Goal: Navigation & Orientation: Find specific page/section

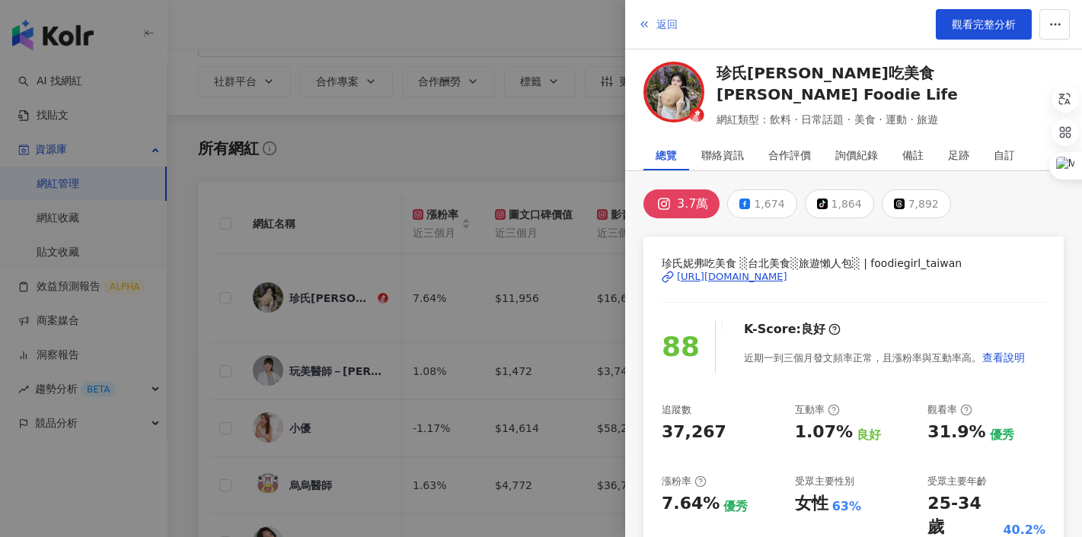
scroll to position [0, 295]
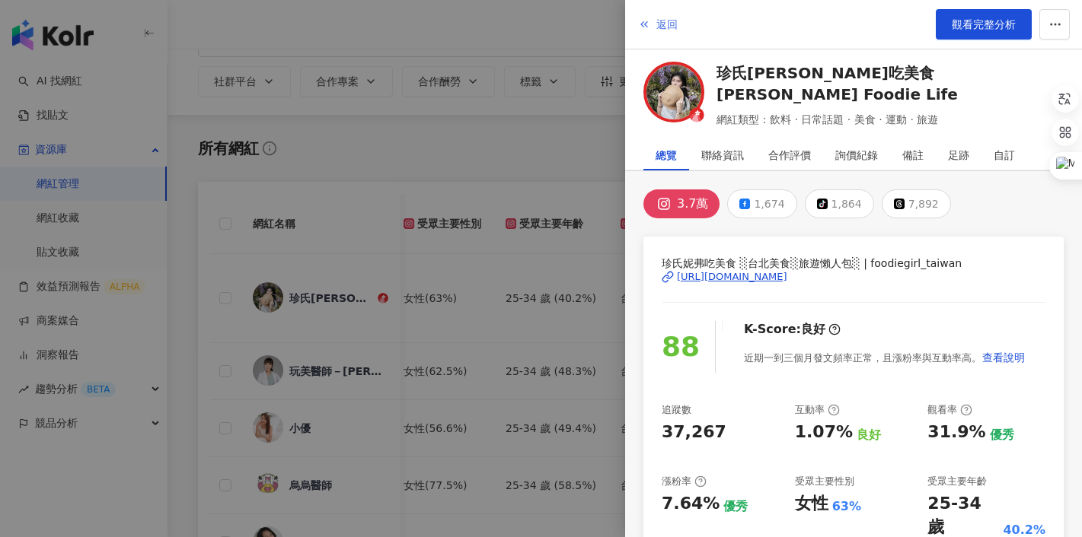
click at [657, 27] on span "返回" at bounding box center [666, 24] width 21 height 12
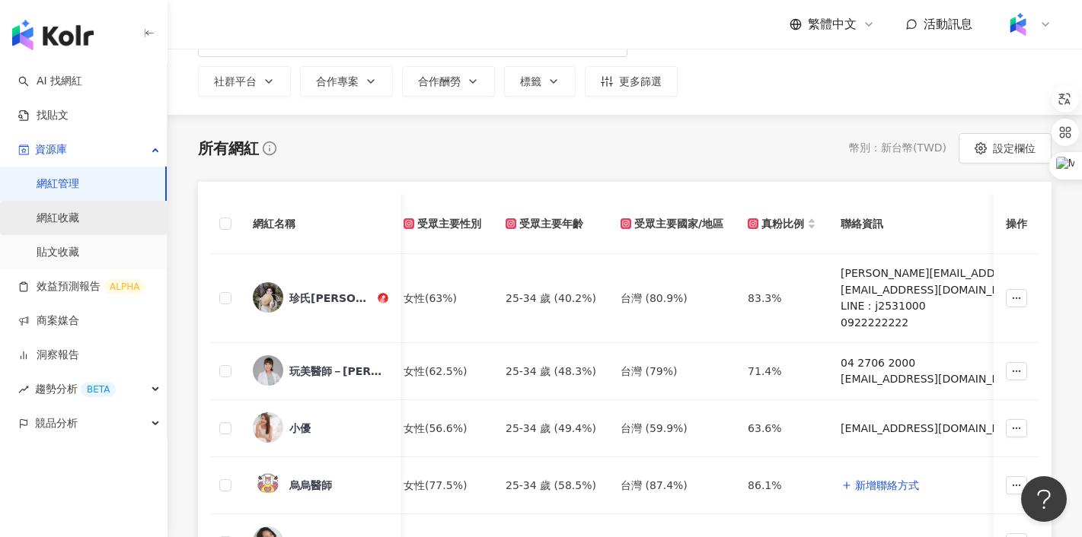
click at [77, 215] on link "網紅收藏" at bounding box center [58, 218] width 43 height 15
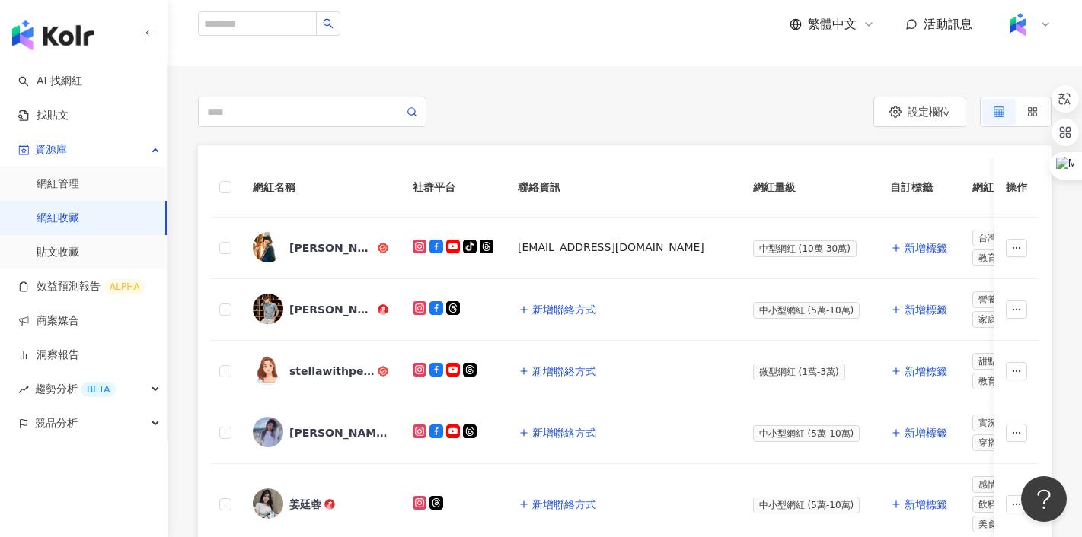
scroll to position [122, 0]
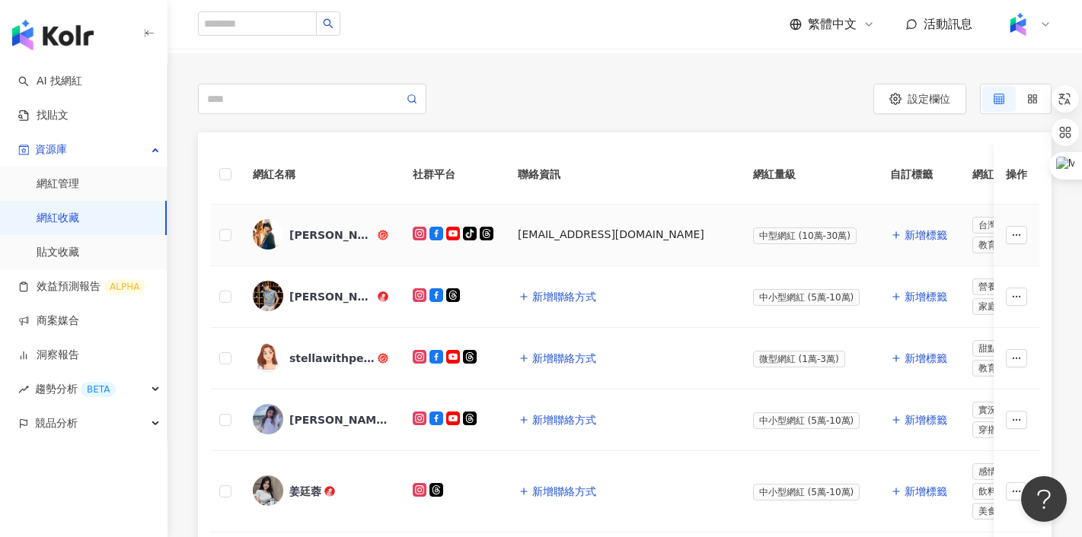
click at [260, 235] on img at bounding box center [268, 234] width 30 height 30
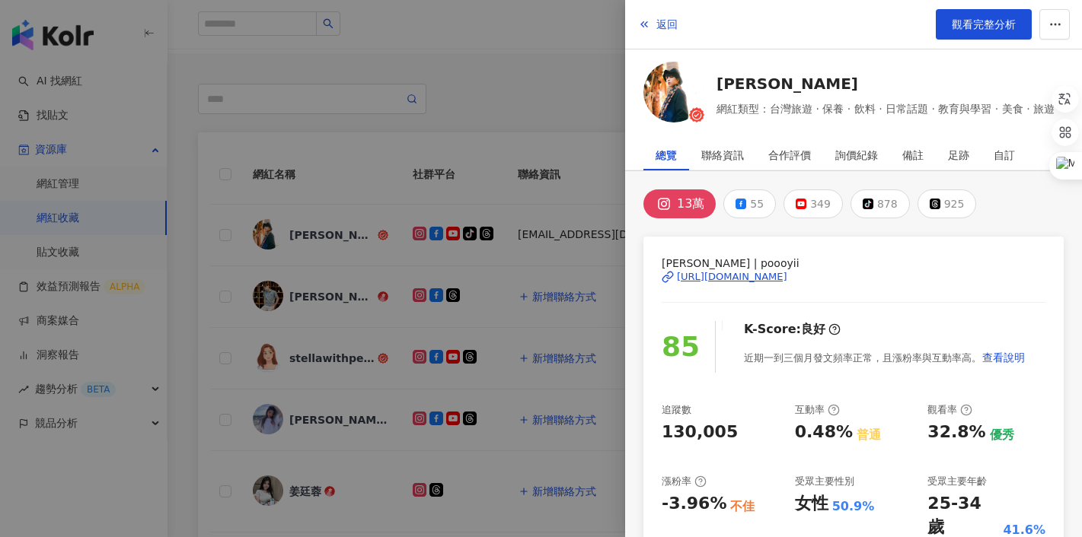
click at [540, 116] on div at bounding box center [541, 268] width 1082 height 537
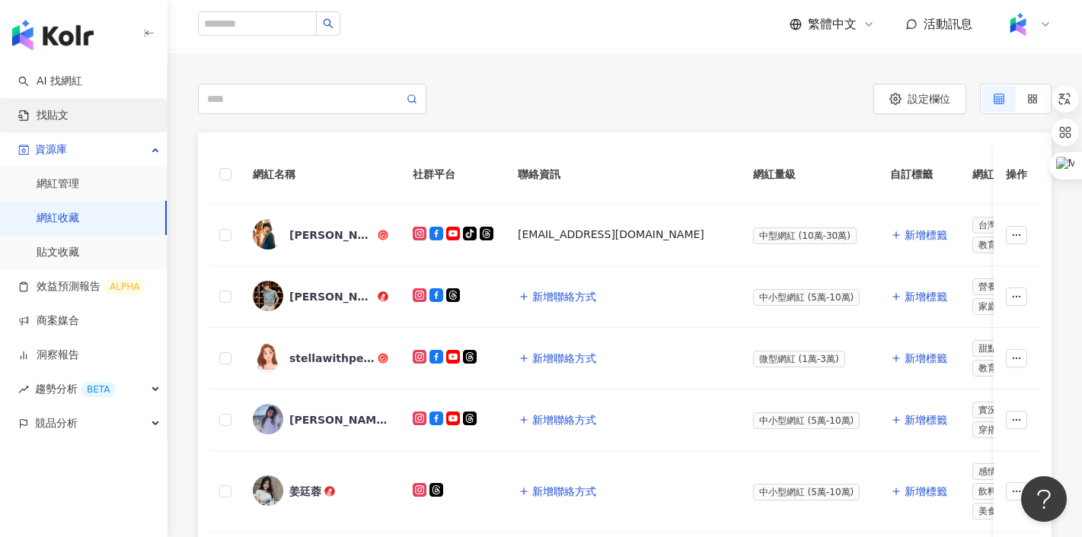
click at [68, 119] on link "找貼文" at bounding box center [43, 115] width 50 height 15
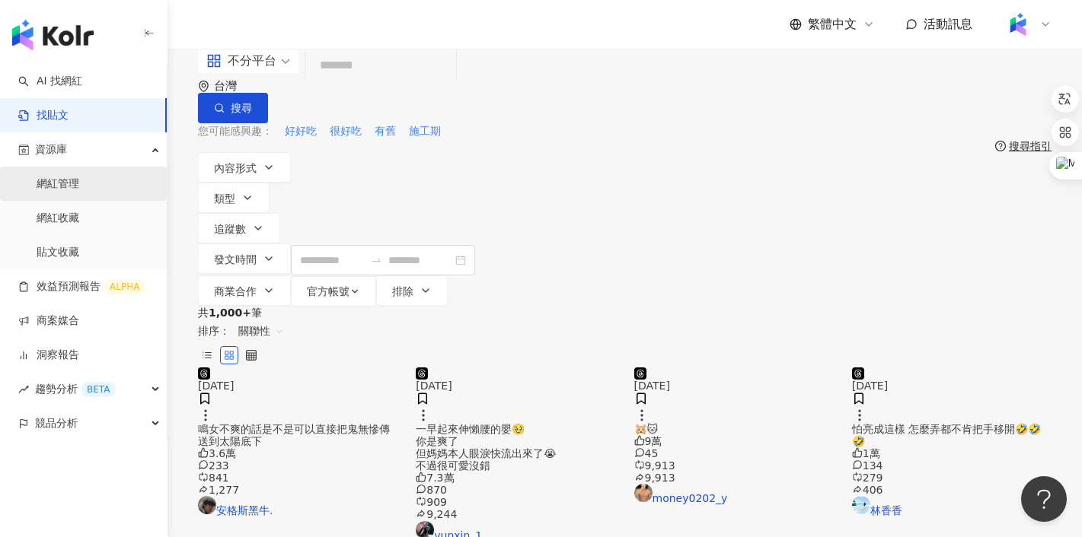
click at [65, 182] on link "網紅管理" at bounding box center [58, 184] width 43 height 15
